Goal: Find contact information: Find contact information

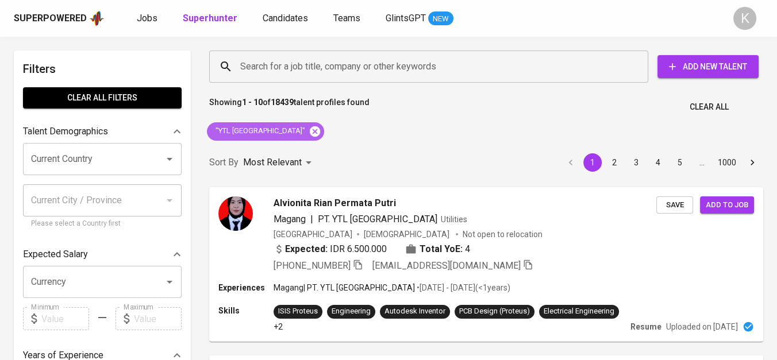
click at [310, 130] on icon at bounding box center [315, 131] width 10 height 10
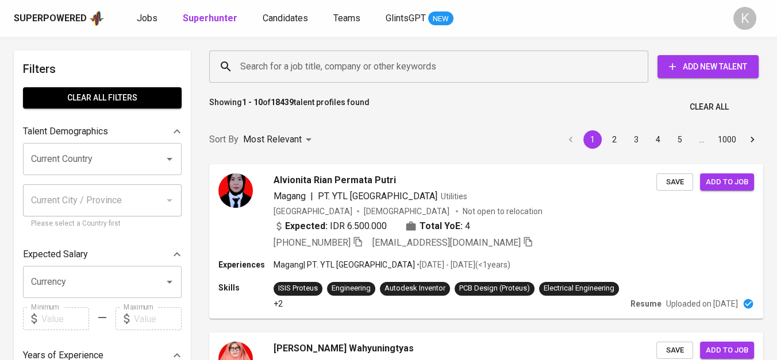
click at [307, 67] on input "Search for a job title, company or other keywords" at bounding box center [431, 67] width 388 height 22
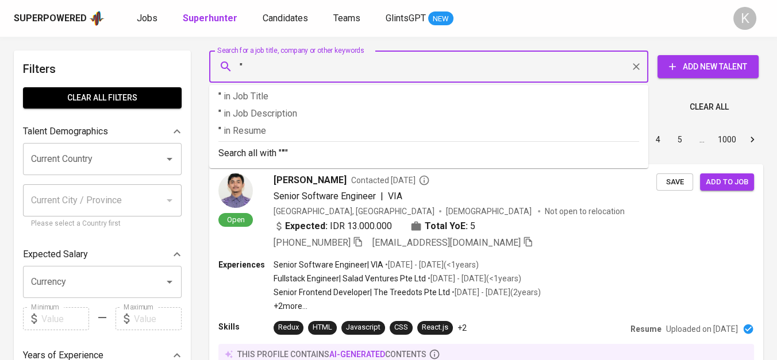
paste input "[PERSON_NAME]"
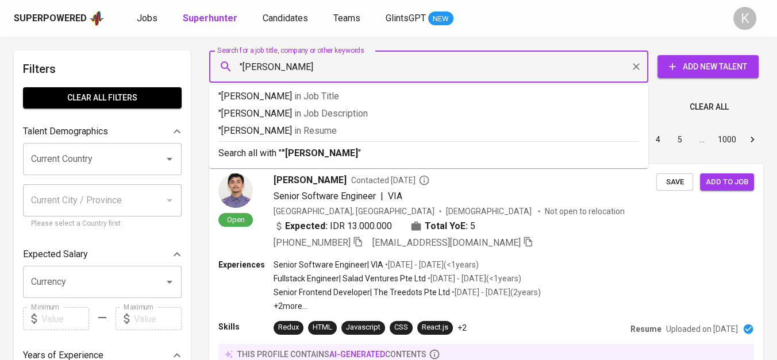
type input ""Rasita [PERSON_NAME]""
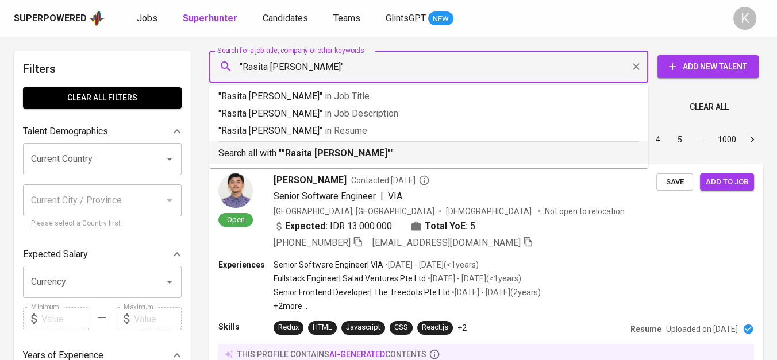
click at [328, 153] on b ""Rasita [PERSON_NAME]"" at bounding box center [336, 153] width 109 height 11
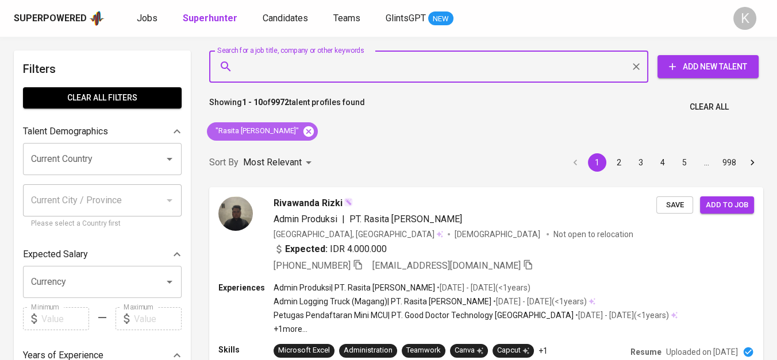
click at [303, 135] on icon at bounding box center [308, 131] width 10 height 10
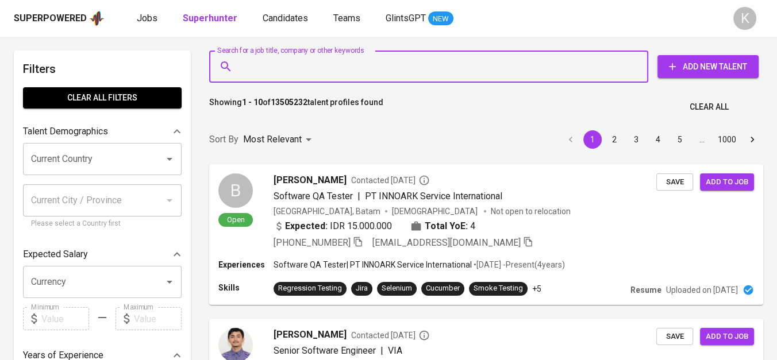
click at [309, 66] on input "Search for a job title, company or other keywords" at bounding box center [431, 67] width 388 height 22
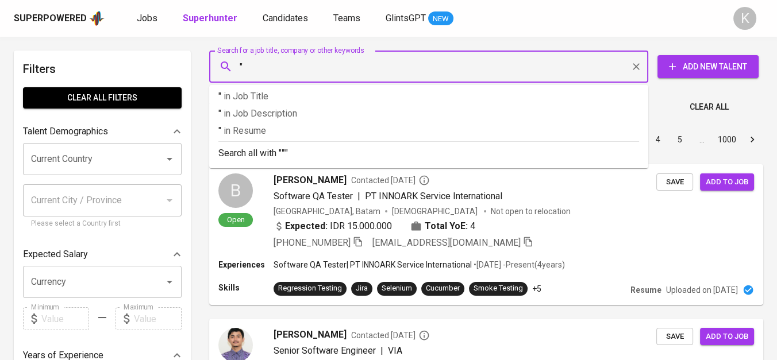
paste input "Tata Citra [DEMOGRAPHIC_DATA]"
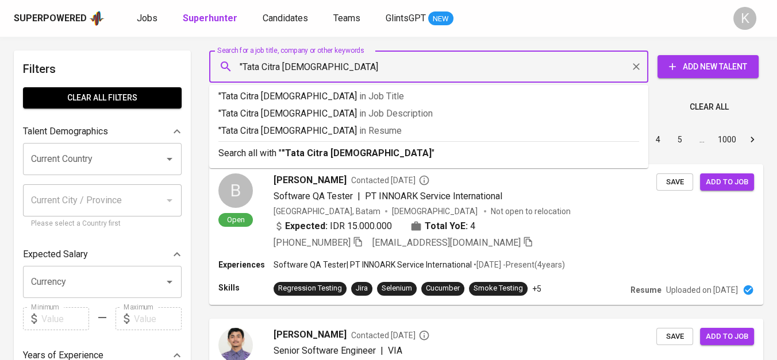
type input ""Tata Citra [DEMOGRAPHIC_DATA]""
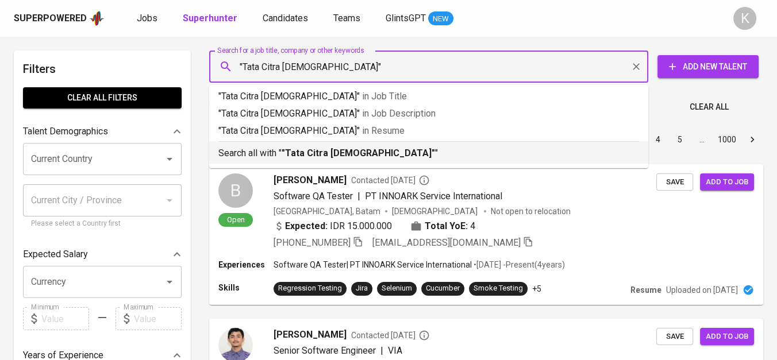
click at [345, 157] on b ""Tata Citra [DEMOGRAPHIC_DATA]"" at bounding box center [358, 153] width 153 height 11
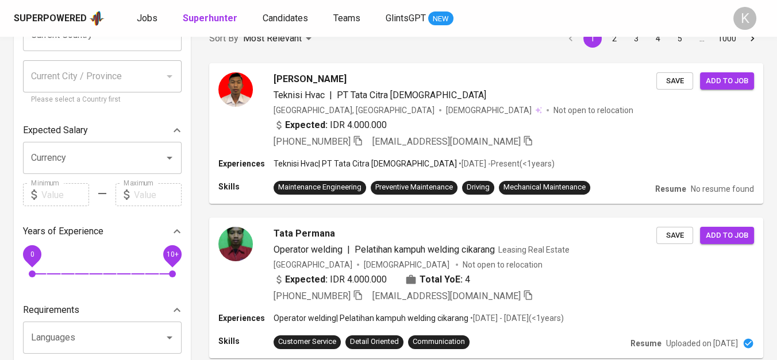
scroll to position [128, 0]
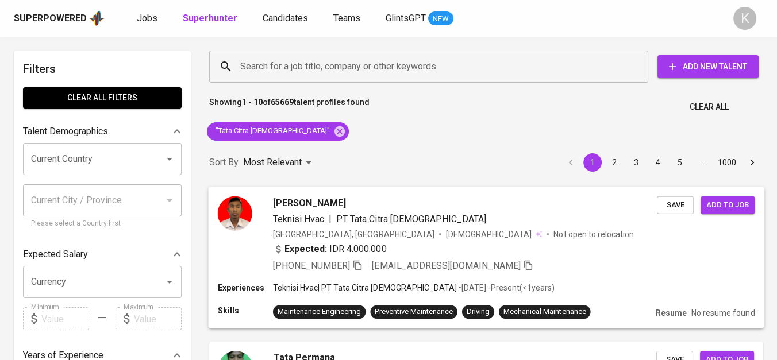
click at [366, 264] on div "+62 878-1161-6977 afdysaputra56@gmail.com" at bounding box center [403, 266] width 260 height 14
click at [357, 264] on icon "button" at bounding box center [357, 265] width 8 height 10
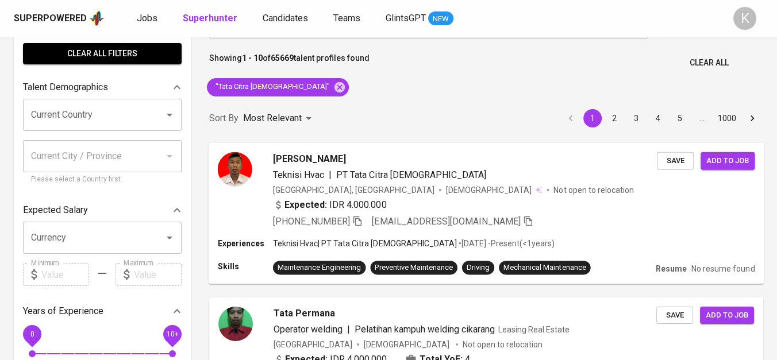
scroll to position [64, 0]
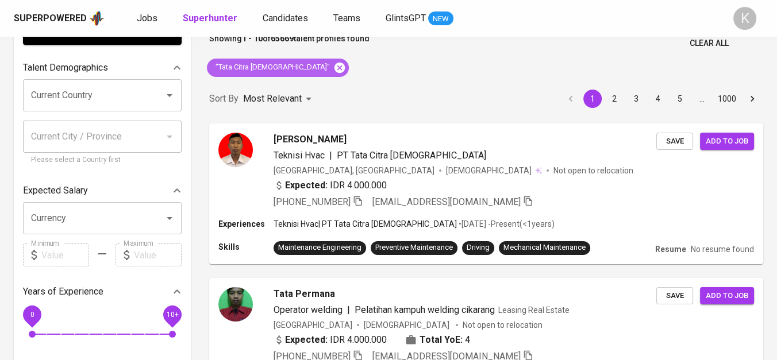
click at [333, 61] on icon at bounding box center [339, 67] width 13 height 13
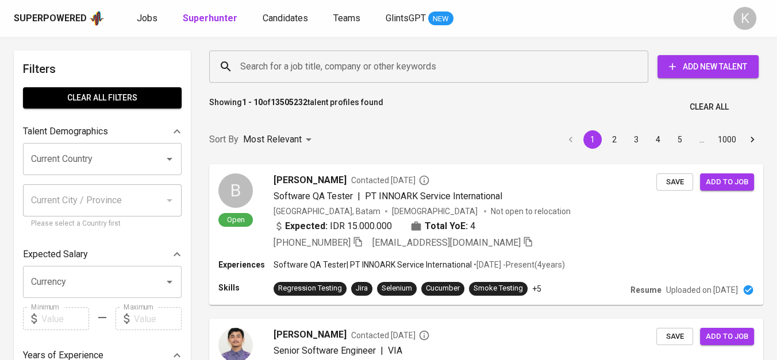
click at [307, 64] on input "Search for a job title, company or other keywords" at bounding box center [431, 67] width 388 height 22
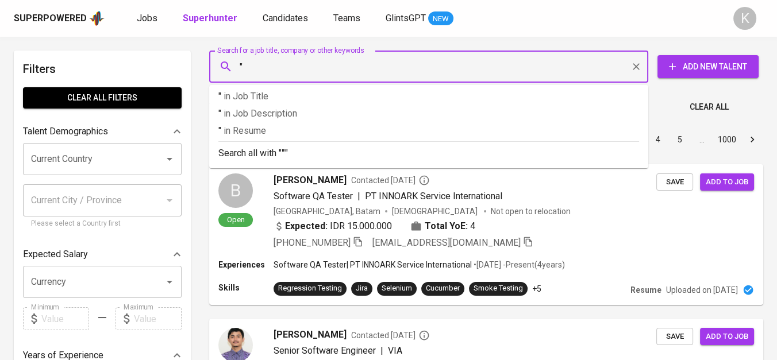
paste input "PT DOOHWAN DESIGN INDONESIA"
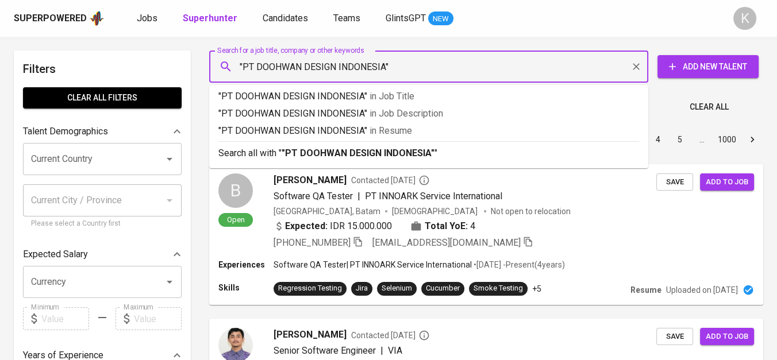
click at [256, 67] on input ""PT DOOHWAN DESIGN INDONESIA"" at bounding box center [431, 67] width 388 height 22
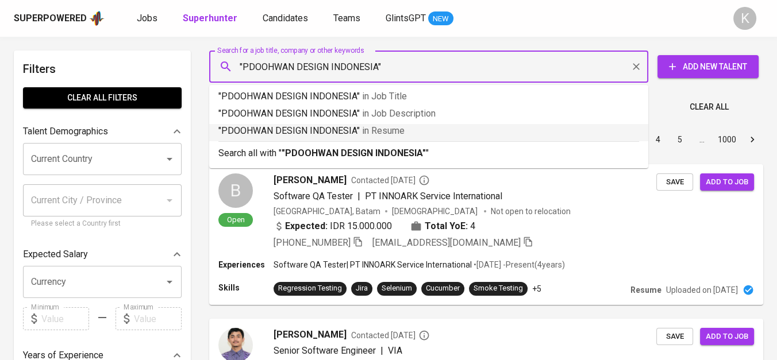
type input ""DOOHWAN DESIGN INDONESIA""
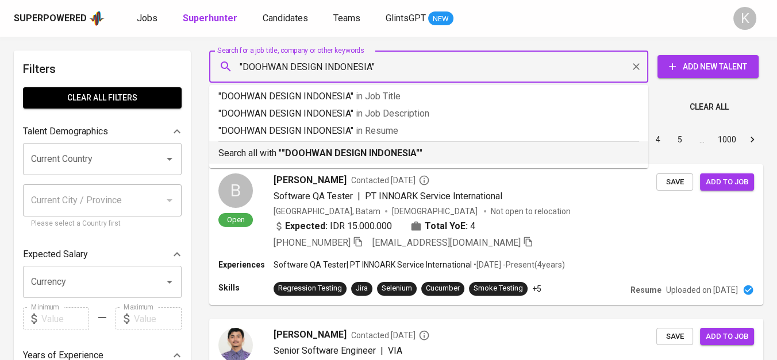
click at [361, 151] on b ""DOOHWAN DESIGN INDONESIA"" at bounding box center [351, 153] width 138 height 11
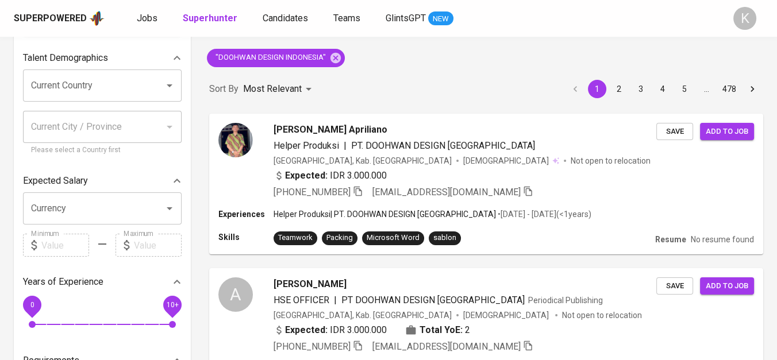
scroll to position [191, 0]
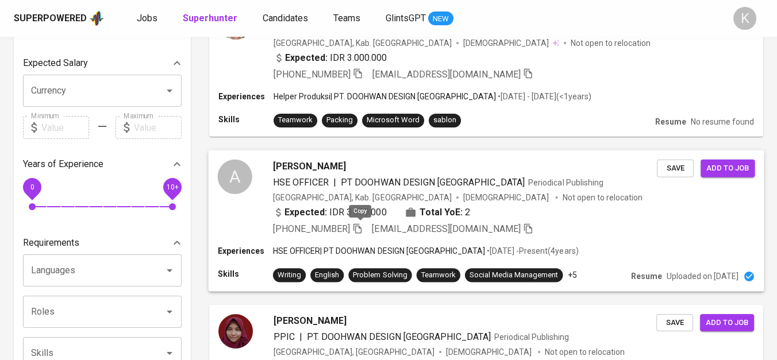
drag, startPoint x: 358, startPoint y: 228, endPoint x: 395, endPoint y: 238, distance: 38.4
click at [358, 227] on icon "button" at bounding box center [357, 229] width 8 height 10
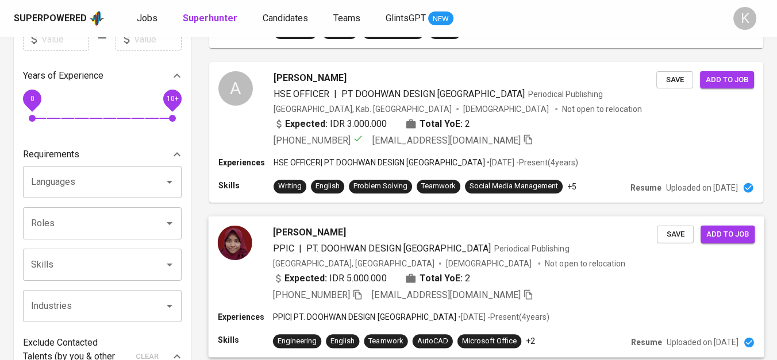
scroll to position [255, 0]
